Goal: Find specific page/section

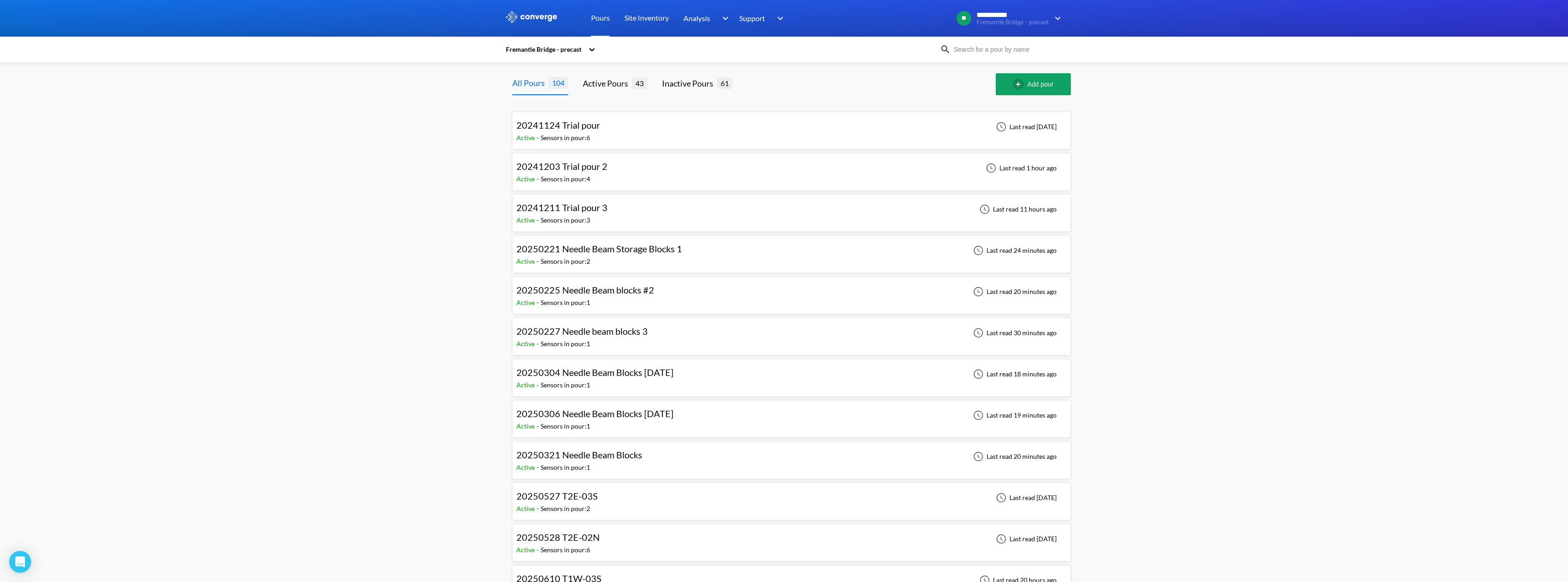
click at [550, 52] on div "Fremantle Bridge - precast" at bounding box center [544, 49] width 79 height 10
click at [552, 69] on div "Fremantle Bridge - insitu" at bounding box center [551, 74] width 92 height 17
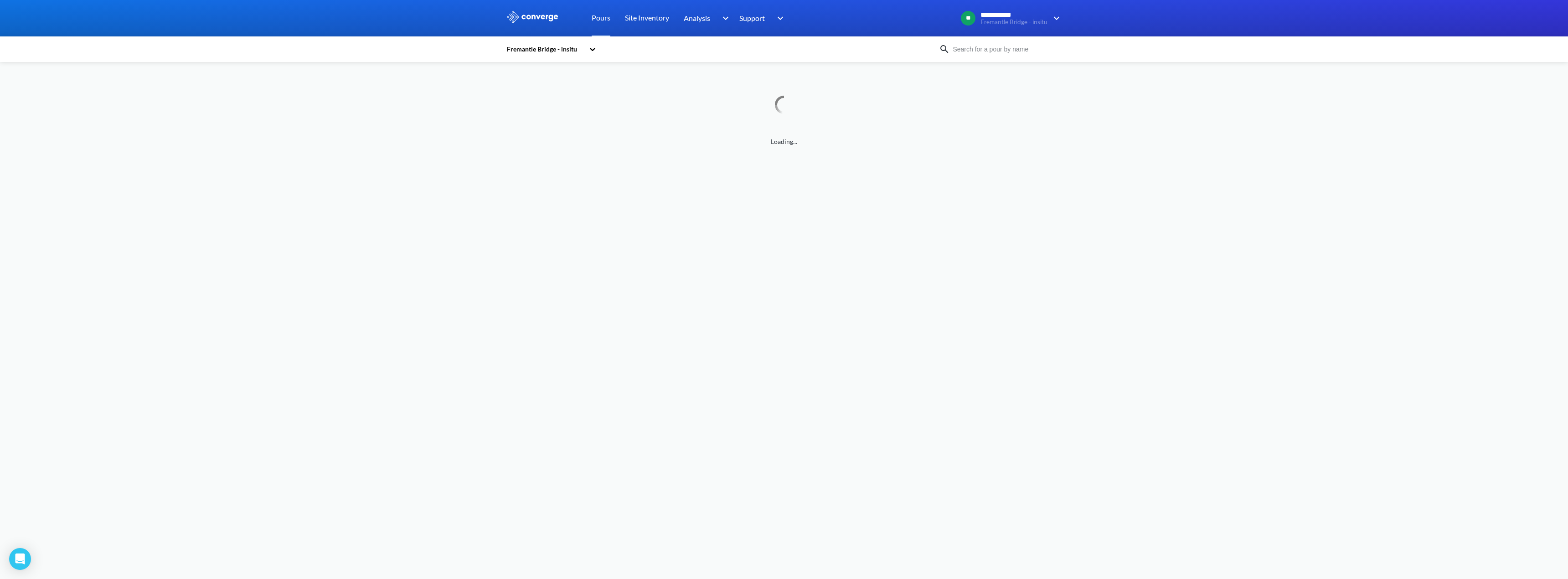
click at [549, 72] on div "option [GEOGRAPHIC_DATA] - insitu, selected. 2 results available. Select is foc…" at bounding box center [783, 104] width 556 height 85
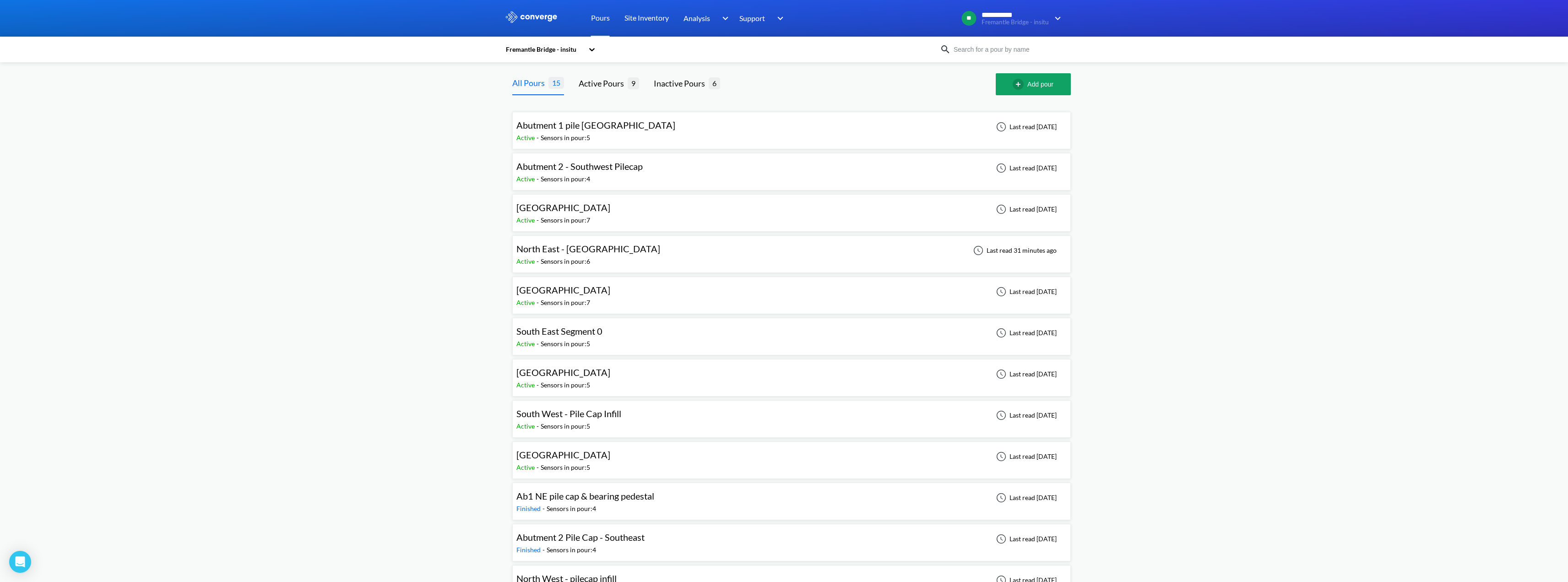
click at [569, 451] on span "[GEOGRAPHIC_DATA]" at bounding box center [563, 454] width 94 height 11
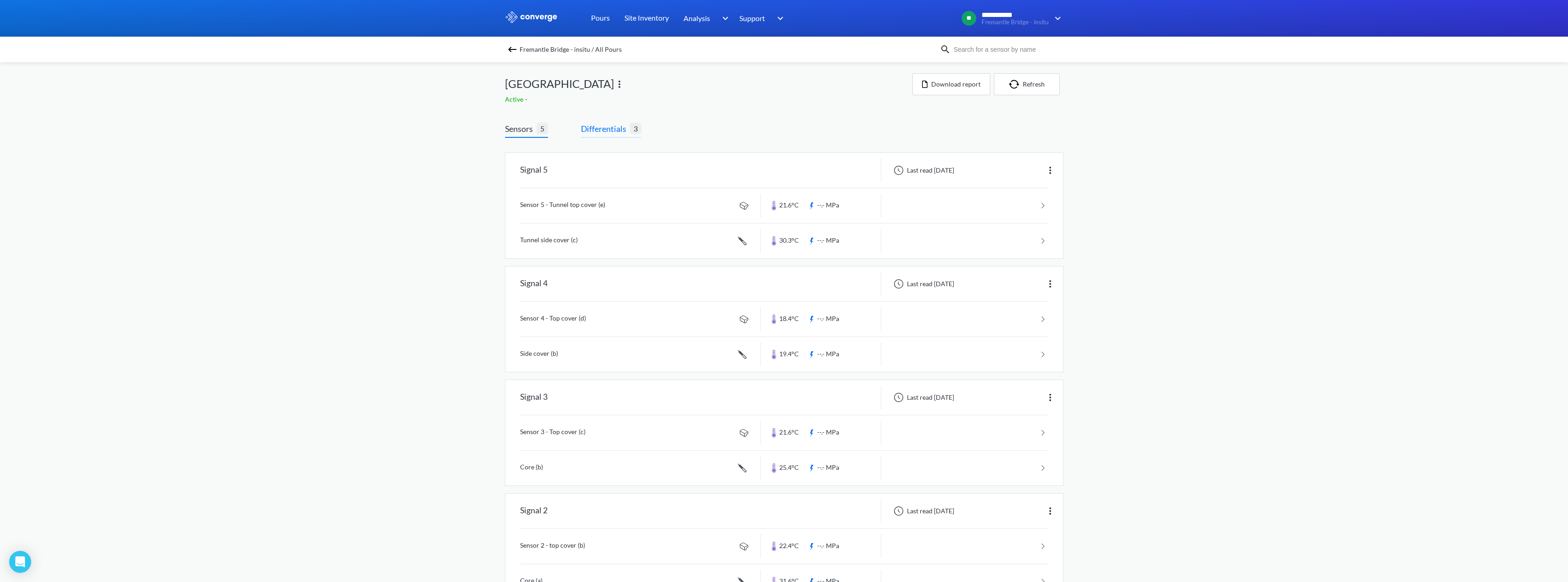
click at [617, 124] on span "Differentials" at bounding box center [605, 128] width 49 height 13
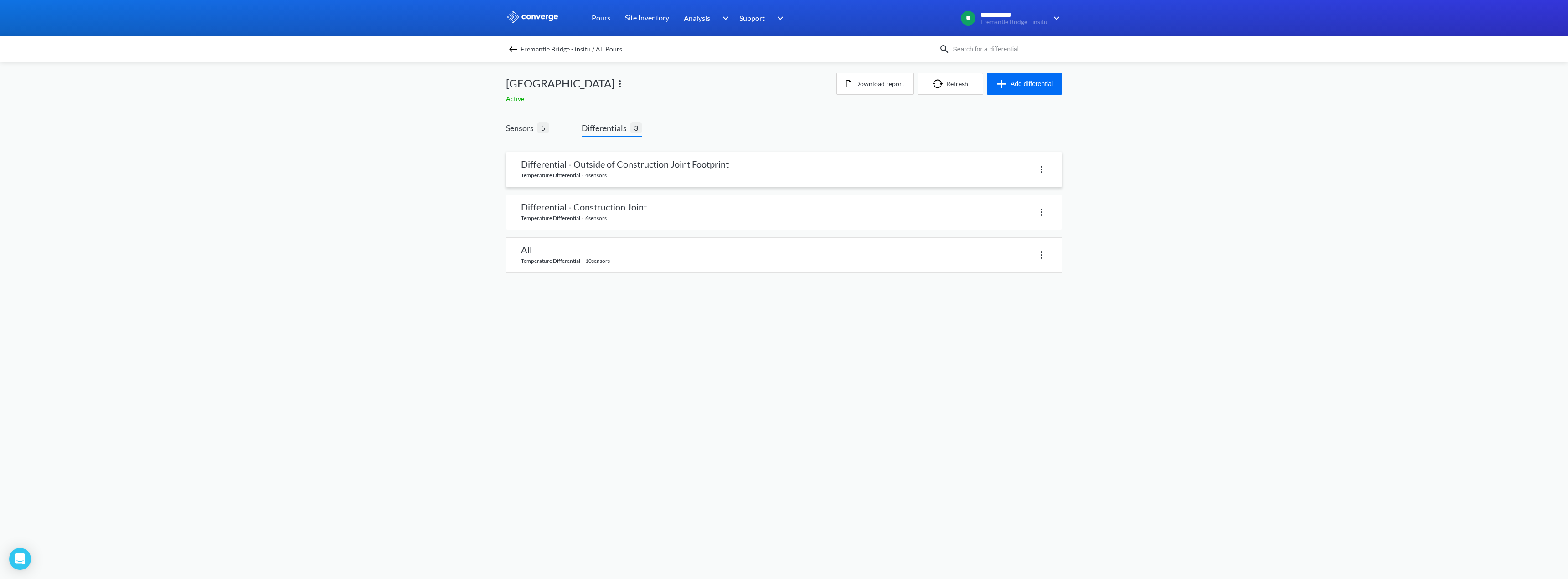
click at [629, 170] on link at bounding box center [784, 169] width 555 height 35
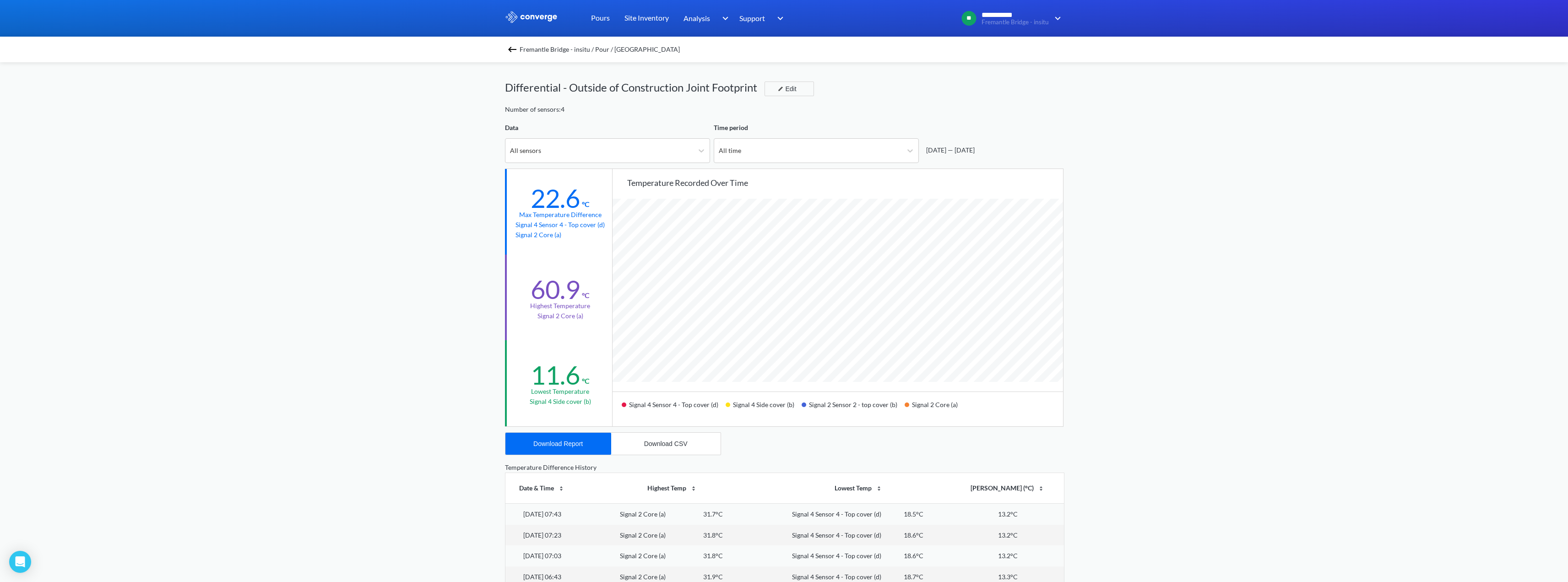
scroll to position [767, 1568]
